Goal: Task Accomplishment & Management: Manage account settings

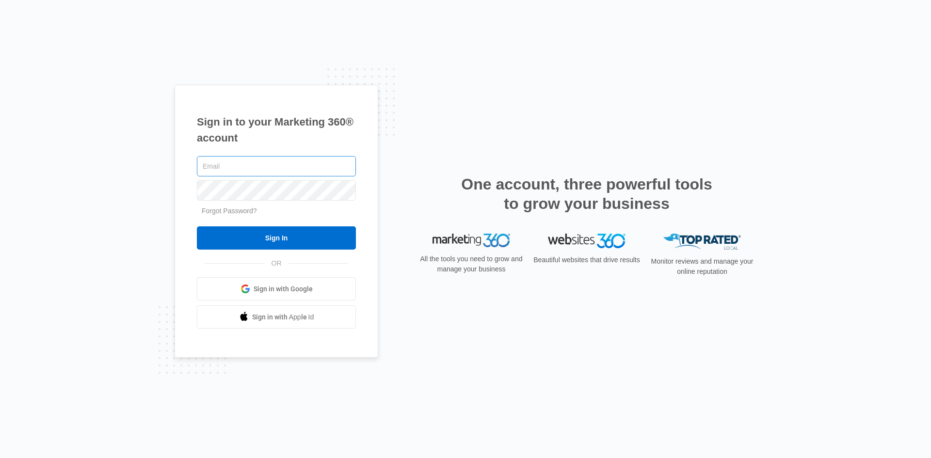
click at [277, 169] on input "text" at bounding box center [276, 166] width 159 height 20
type input "Jmunn@acehydroseeding.com"
click at [197, 227] on input "Sign In" at bounding box center [276, 238] width 159 height 23
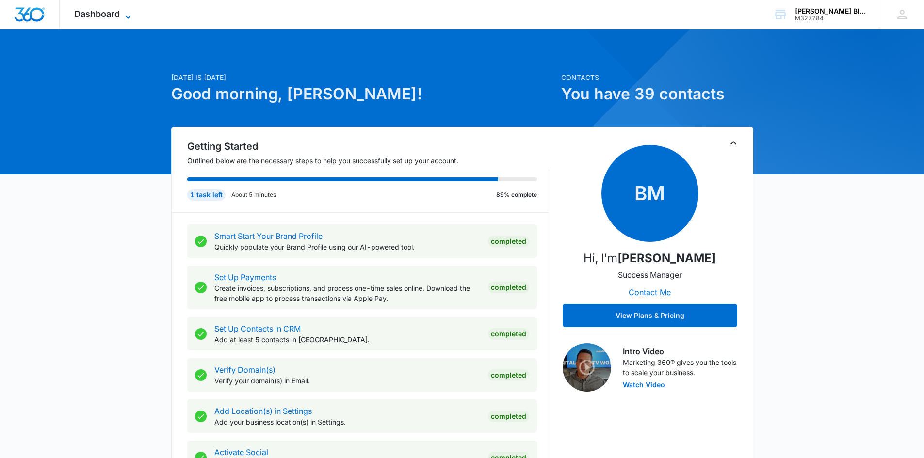
click at [88, 14] on span "Dashboard" at bounding box center [97, 14] width 46 height 10
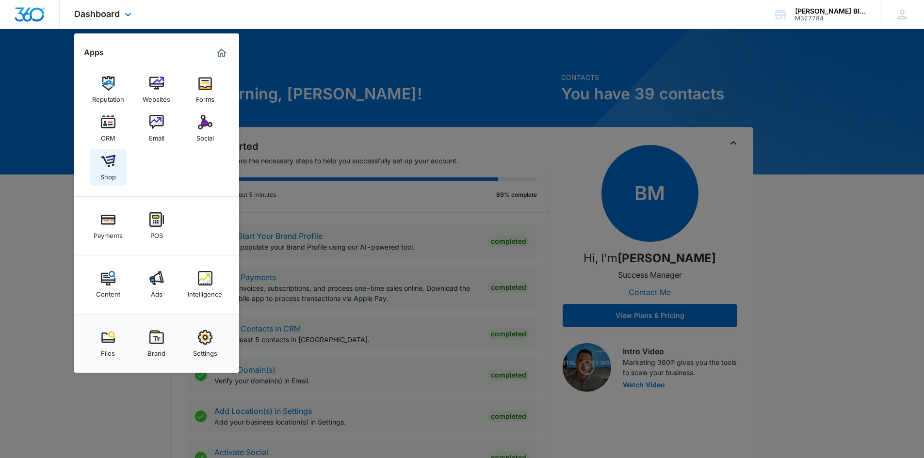
click at [112, 163] on img at bounding box center [108, 161] width 15 height 15
